Goal: Check status: Check status

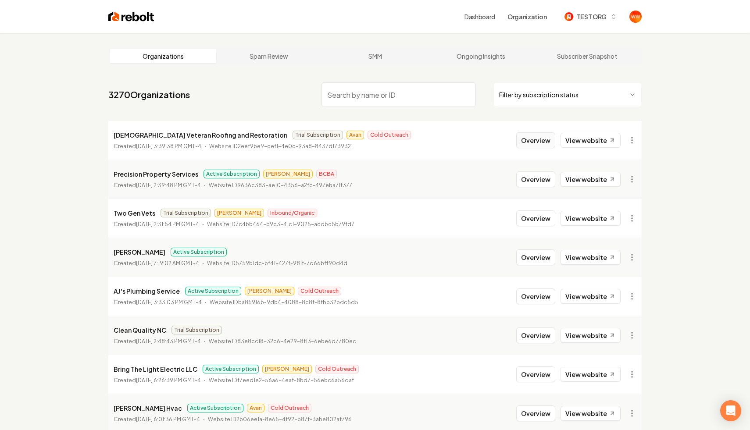
click at [538, 138] on button "Overview" at bounding box center [536, 141] width 39 height 16
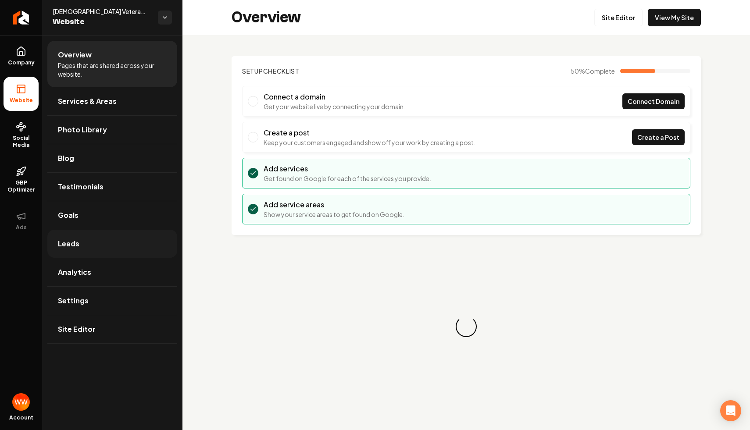
click at [69, 242] on span "Leads" at bounding box center [69, 244] width 22 height 11
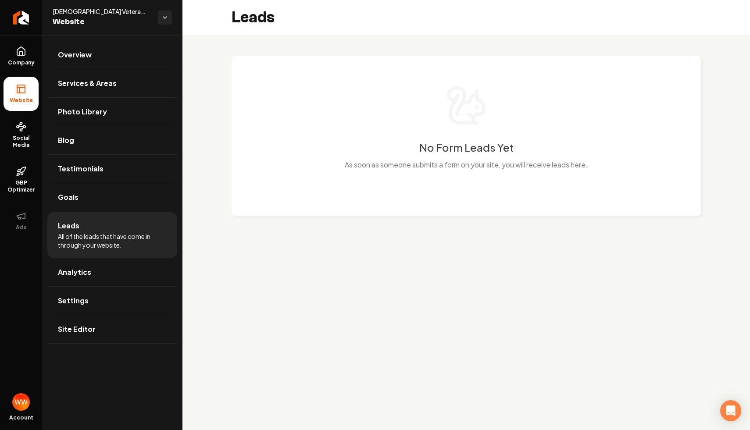
click at [362, 169] on p "As soon as someone submits a form on your site, you will receive leads here." at bounding box center [466, 165] width 243 height 11
drag, startPoint x: 413, startPoint y: 164, endPoint x: 459, endPoint y: 95, distance: 82.3
click at [459, 95] on div "No Form Leads Yet As soon as someone submits a form on your site, you will rece…" at bounding box center [466, 132] width 434 height 97
click at [492, 157] on div "No Form Leads Yet As soon as someone submits a form on your site, you will rece…" at bounding box center [466, 132] width 434 height 97
drag, startPoint x: 452, startPoint y: 156, endPoint x: 517, endPoint y: 188, distance: 71.6
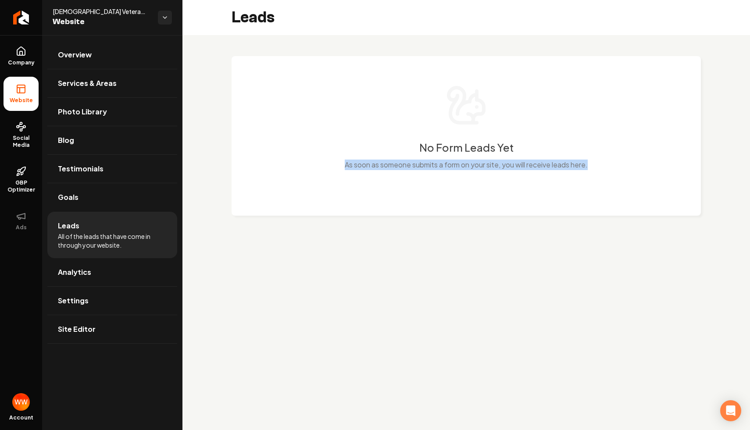
click at [517, 188] on div "No Form Leads Yet As soon as someone submits a form on your site, you will rece…" at bounding box center [467, 136] width 470 height 160
